Goal: Navigation & Orientation: Find specific page/section

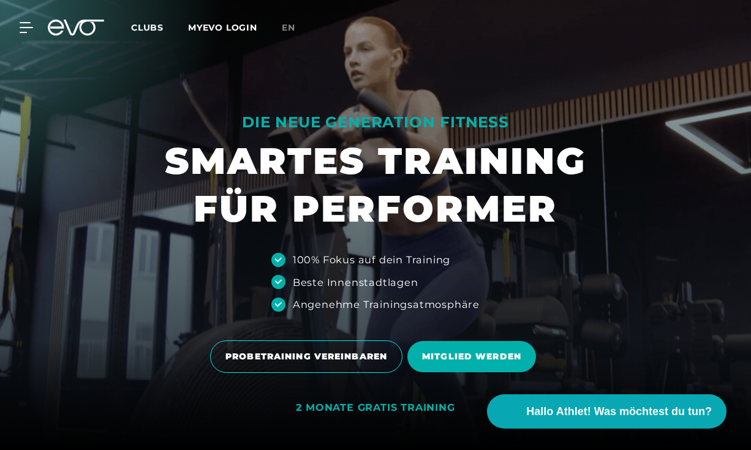
click at [141, 22] on link "Clubs" at bounding box center [159, 27] width 57 height 12
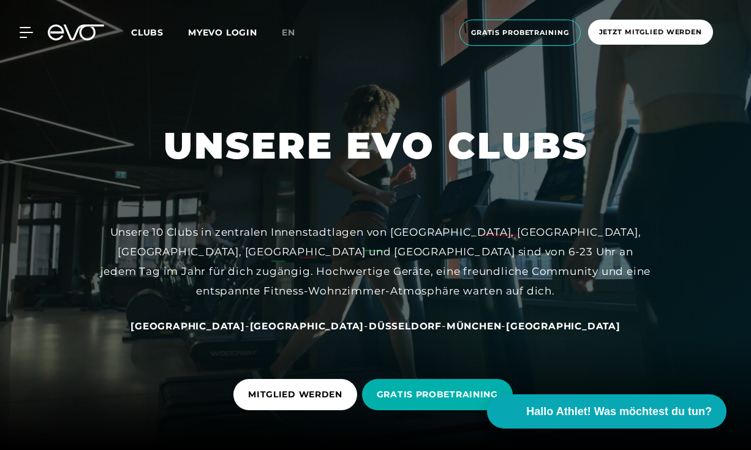
click at [155, 32] on span "Clubs" at bounding box center [147, 32] width 32 height 11
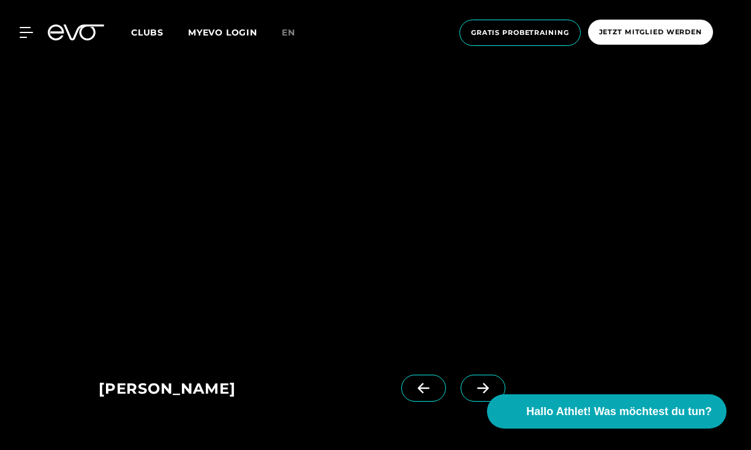
scroll to position [808, 0]
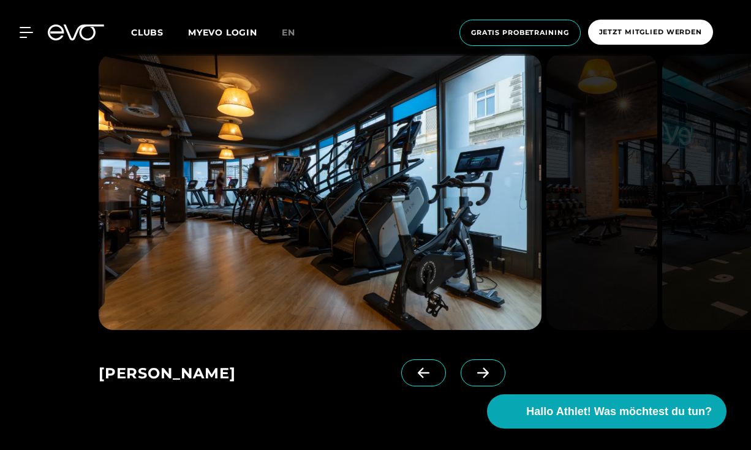
click at [461, 366] on span at bounding box center [483, 373] width 45 height 27
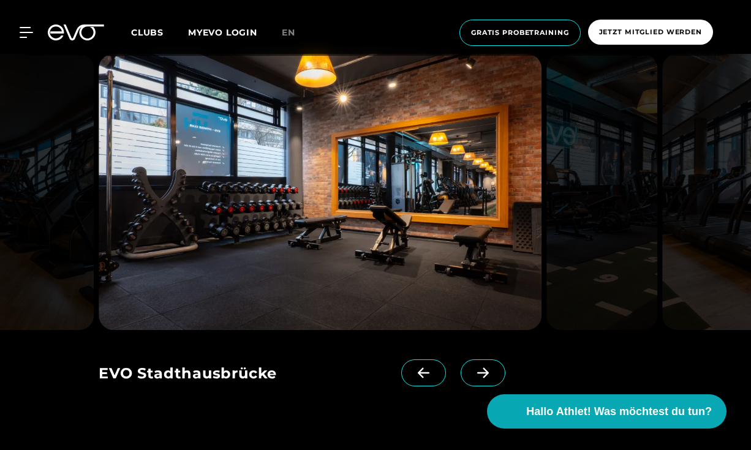
click at [461, 366] on span at bounding box center [483, 373] width 45 height 27
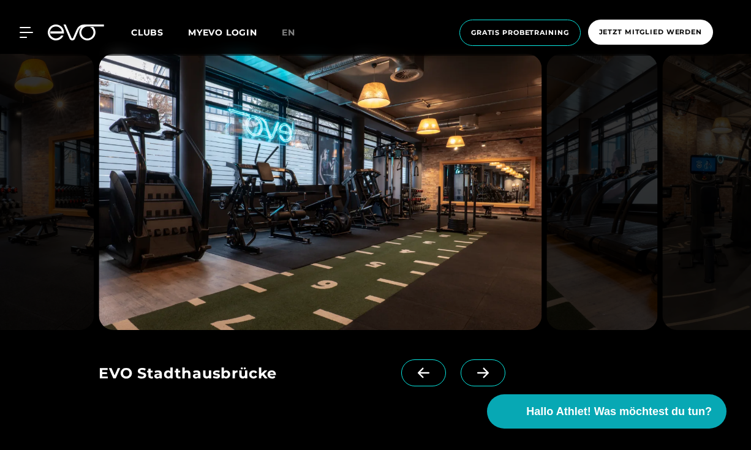
click at [461, 366] on span at bounding box center [483, 373] width 45 height 27
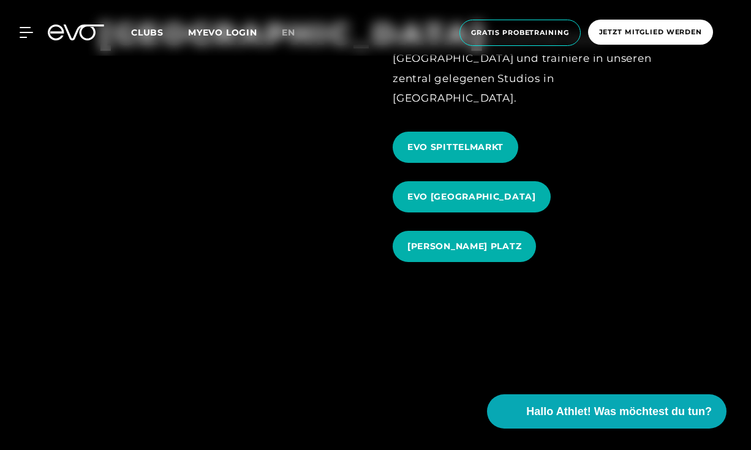
scroll to position [1189, 0]
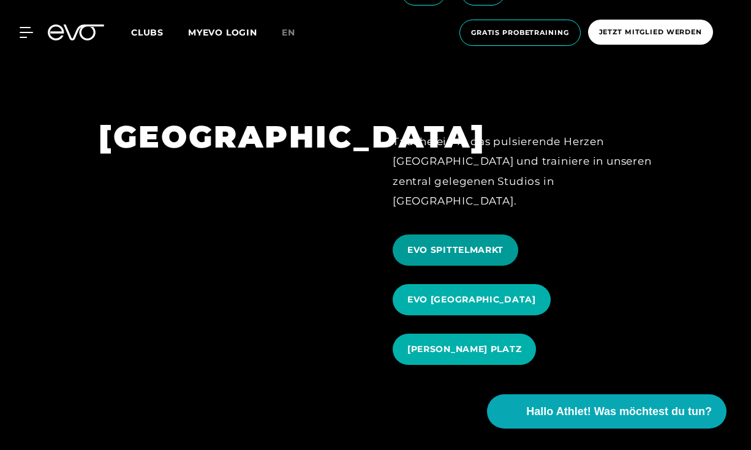
click at [450, 235] on span "EVO SPITTELMARKT" at bounding box center [456, 250] width 126 height 31
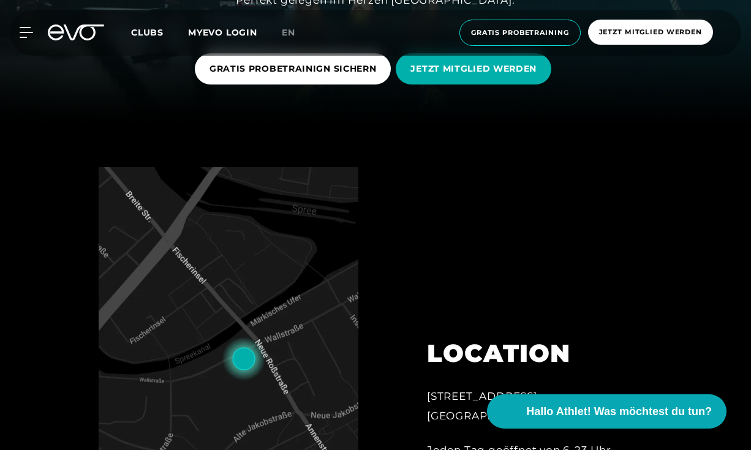
scroll to position [422, 0]
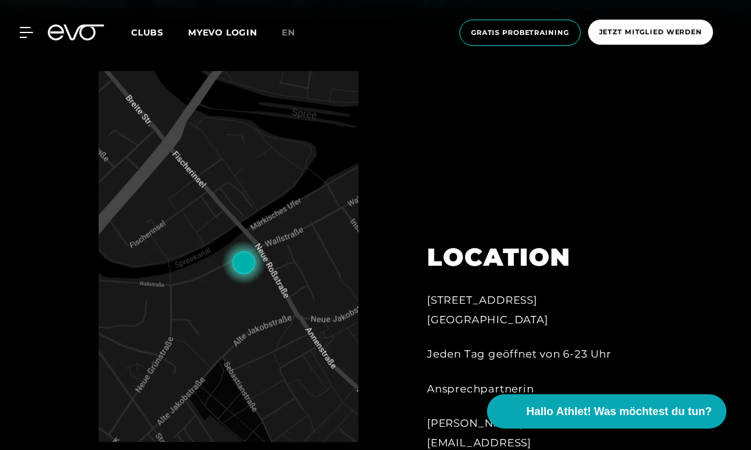
click at [271, 283] on img at bounding box center [229, 256] width 260 height 371
click at [252, 270] on img at bounding box center [229, 256] width 260 height 371
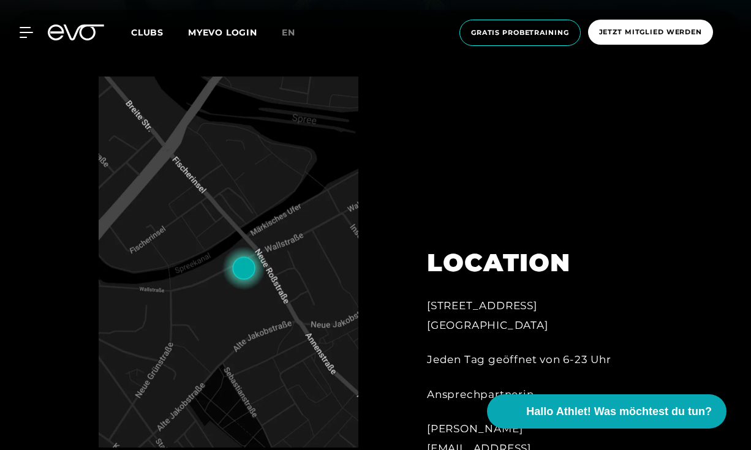
scroll to position [418, 0]
